Goal: Information Seeking & Learning: Learn about a topic

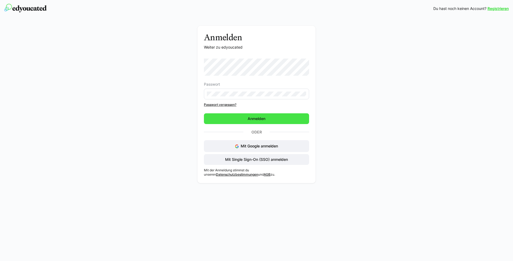
click at [260, 119] on span "Anmelden" at bounding box center [256, 118] width 19 height 5
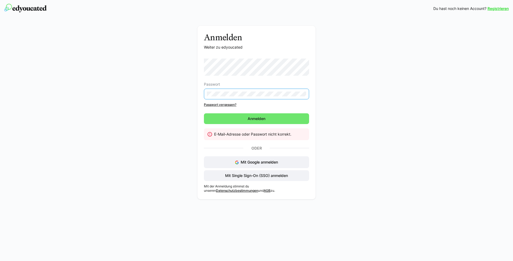
click at [184, 97] on div "Anmelden Weiter zu edyoucated Passwort Passwort vergessen? [GEOGRAPHIC_DATA] E-…" at bounding box center [256, 114] width 302 height 176
click at [201, 94] on div "Anmelden Weiter zu edyoucated Passwort Passwort vergessen? [GEOGRAPHIC_DATA] E-…" at bounding box center [256, 112] width 118 height 173
click at [216, 105] on link "Passwort vergessen?" at bounding box center [256, 104] width 105 height 4
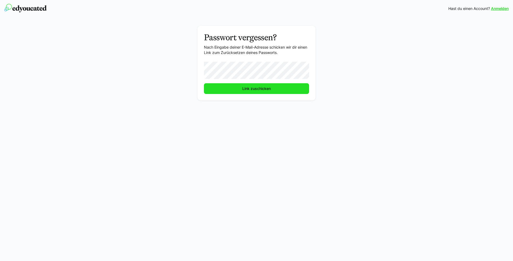
click at [229, 90] on span "Link zuschicken" at bounding box center [256, 88] width 105 height 11
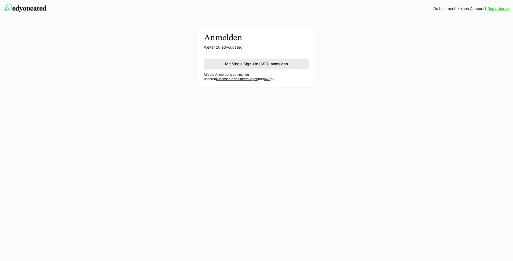
click at [216, 65] on span "Mit Single Sign-On (SSO) anmelden" at bounding box center [256, 63] width 105 height 11
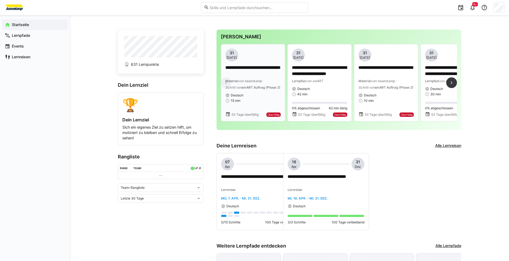
click at [239, 68] on p "**********" at bounding box center [252, 71] width 55 height 12
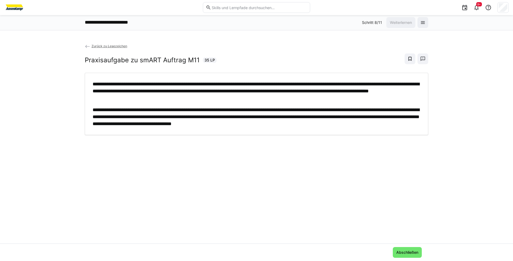
click at [108, 47] on span "Zurück zu Lesezeichen" at bounding box center [109, 46] width 36 height 4
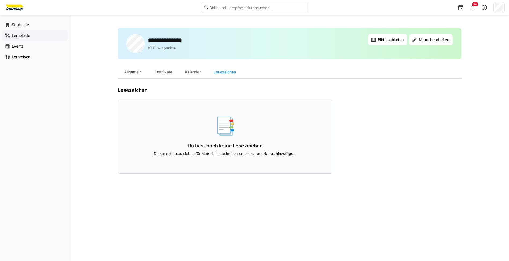
click at [0, 0] on app-navigation-label "Lernpfade" at bounding box center [0, 0] width 0 height 0
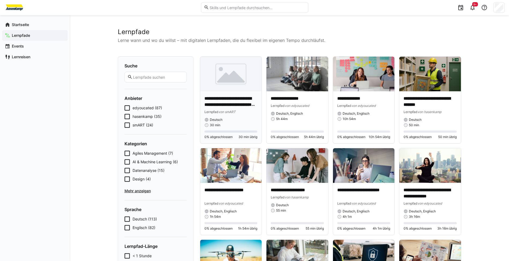
click at [219, 101] on p "**********" at bounding box center [230, 101] width 53 height 12
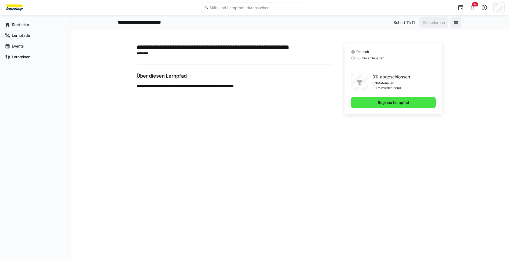
click at [363, 103] on span "Beginne Lernpfad" at bounding box center [393, 102] width 85 height 11
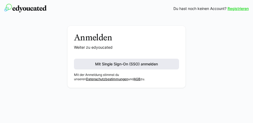
click at [137, 64] on span "Mit Single Sign-On (SSO) anmelden" at bounding box center [126, 63] width 64 height 5
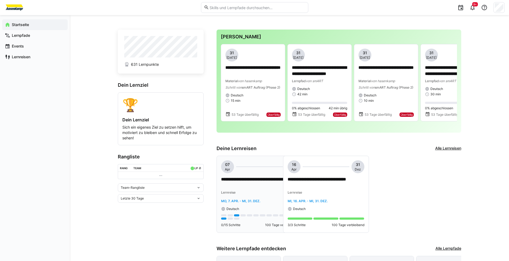
click at [244, 122] on p "**********" at bounding box center [259, 182] width 77 height 12
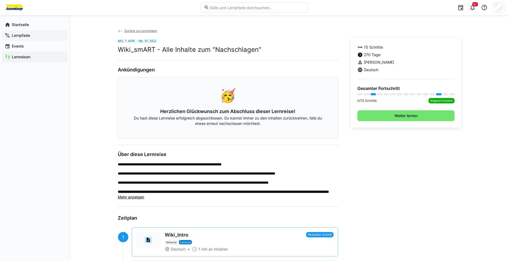
click at [0, 0] on app-navigation-label "Lernpfade" at bounding box center [0, 0] width 0 height 0
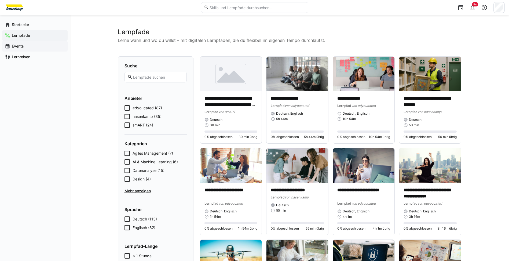
click at [228, 98] on p "**********" at bounding box center [230, 101] width 53 height 12
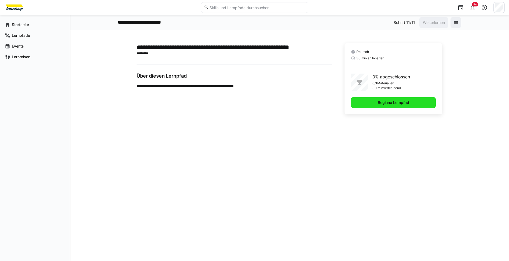
click at [253, 102] on span "Beginne Lernpfad" at bounding box center [393, 102] width 85 height 11
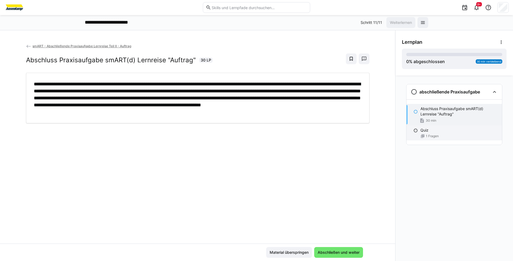
click at [253, 122] on eds-icon at bounding box center [415, 130] width 4 height 4
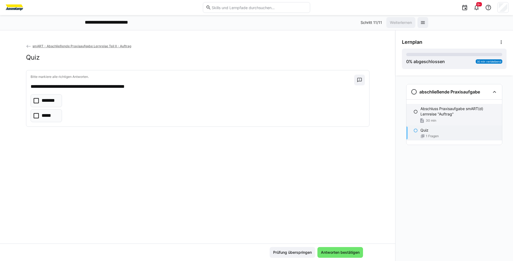
click at [253, 112] on div "Abschluss Praxisaufgabe smART(d) Lernreise "Auftrag" 30 min" at bounding box center [453, 114] width 95 height 21
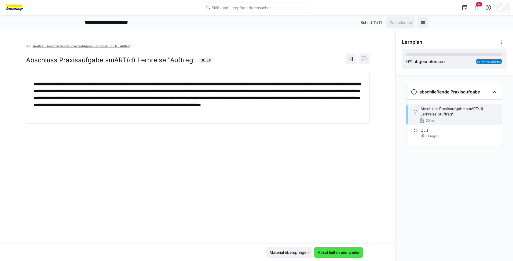
click at [253, 122] on span "Abschließen und weiter" at bounding box center [338, 252] width 49 height 11
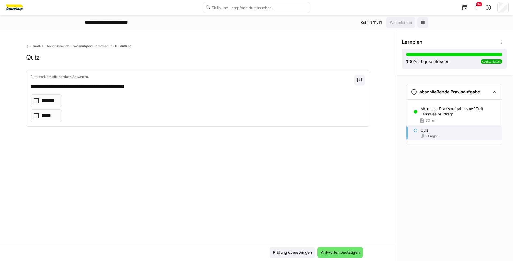
click at [36, 116] on icon at bounding box center [36, 115] width 5 height 5
click at [253, 122] on span "Antworten bestätigen" at bounding box center [340, 251] width 40 height 5
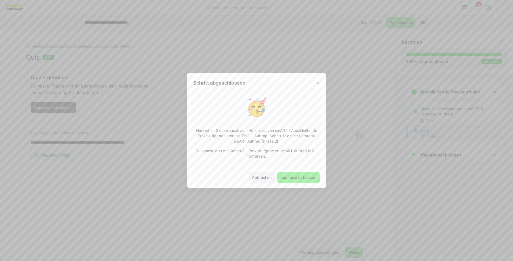
click at [253, 122] on span "Lernreise fortsetzen" at bounding box center [298, 177] width 37 height 5
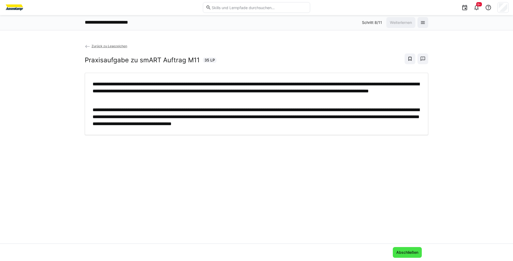
click at [253, 122] on span "Abschließen" at bounding box center [407, 251] width 24 height 5
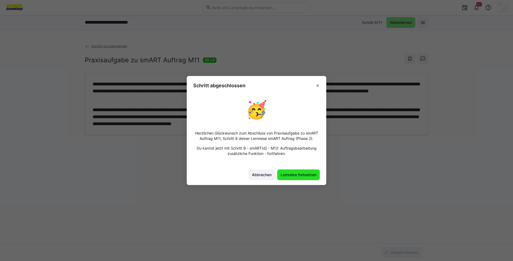
click at [253, 122] on span "Lernreise fortsetzen" at bounding box center [298, 174] width 37 height 5
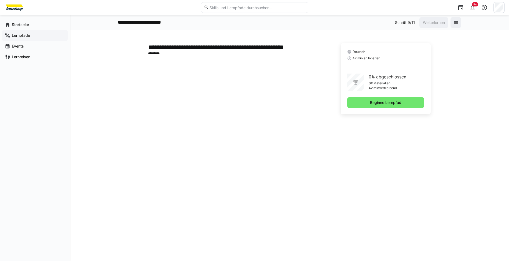
click at [0, 0] on app-navigation-label "Lernpfade" at bounding box center [0, 0] width 0 height 0
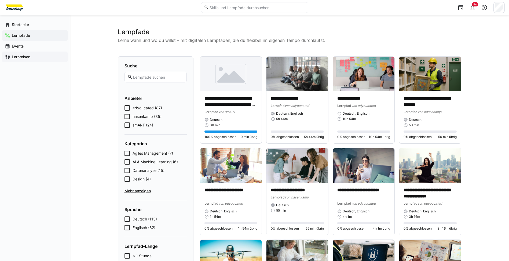
click at [0, 0] on app-navigation-label "Lernreisen" at bounding box center [0, 0] width 0 height 0
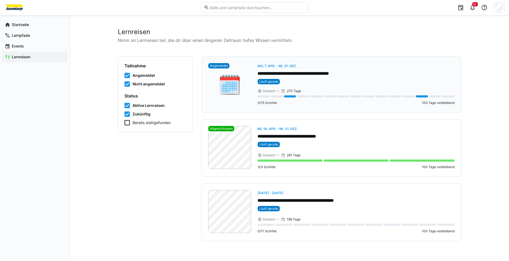
click at [253, 72] on p "**********" at bounding box center [355, 74] width 197 height 6
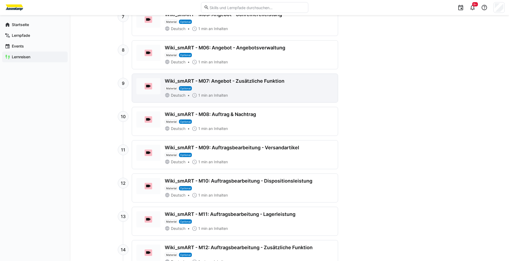
scroll to position [429, 0]
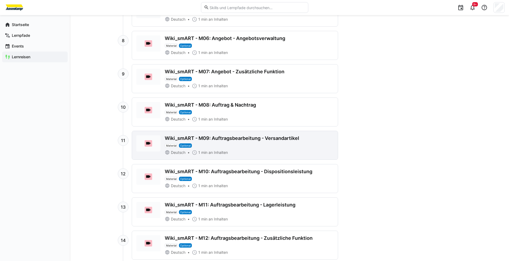
click at [235, 122] on div "Wiki_smART - M09: Auftragsbearbeitung - Versandartikel" at bounding box center [232, 138] width 134 height 6
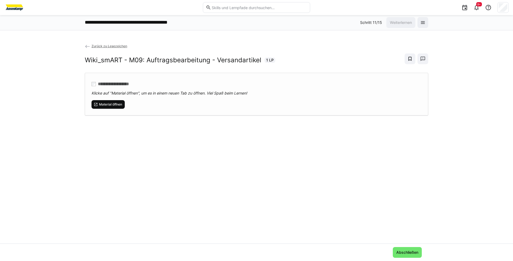
click at [115, 104] on span "Material öffnen" at bounding box center [110, 104] width 24 height 4
